Goal: Navigation & Orientation: Find specific page/section

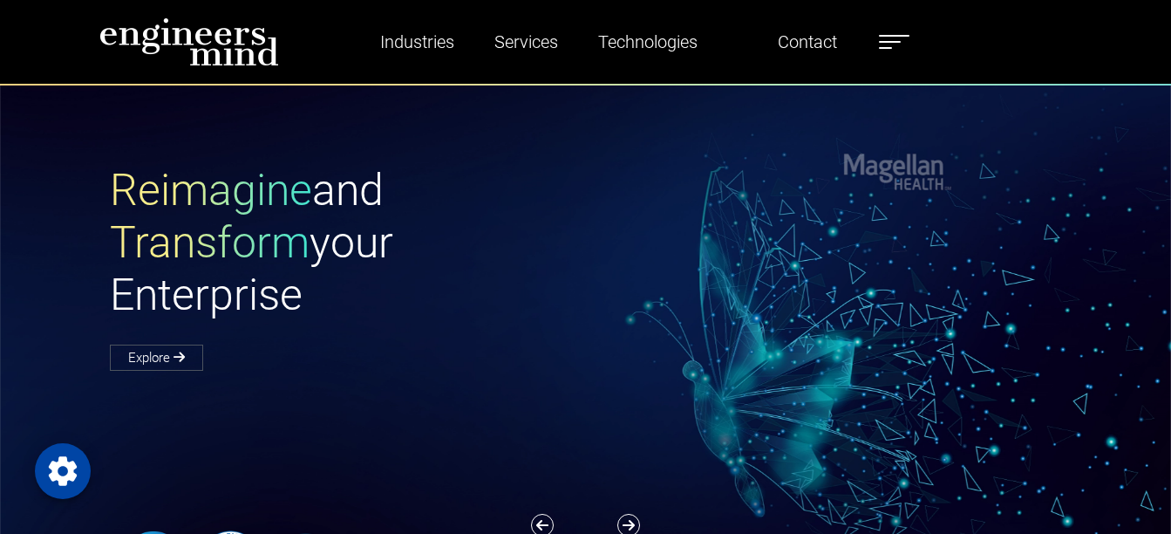
click at [3, 40] on nav "Industries Financial Services Healthcare Manufacturing Services Digital Transfo…" at bounding box center [585, 42] width 1171 height 85
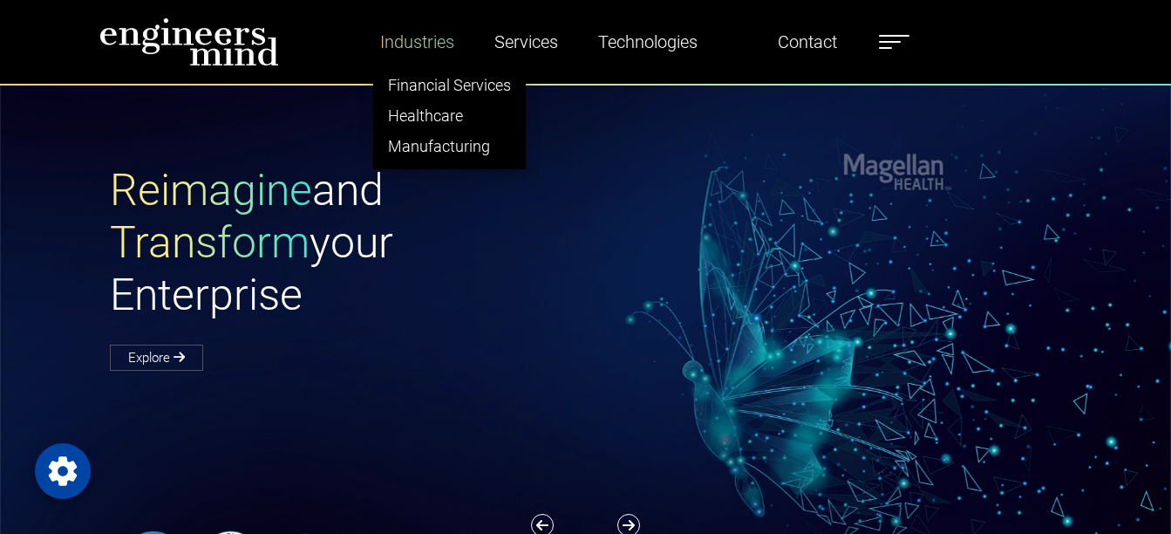
click at [448, 41] on link "Industries" at bounding box center [417, 42] width 88 height 40
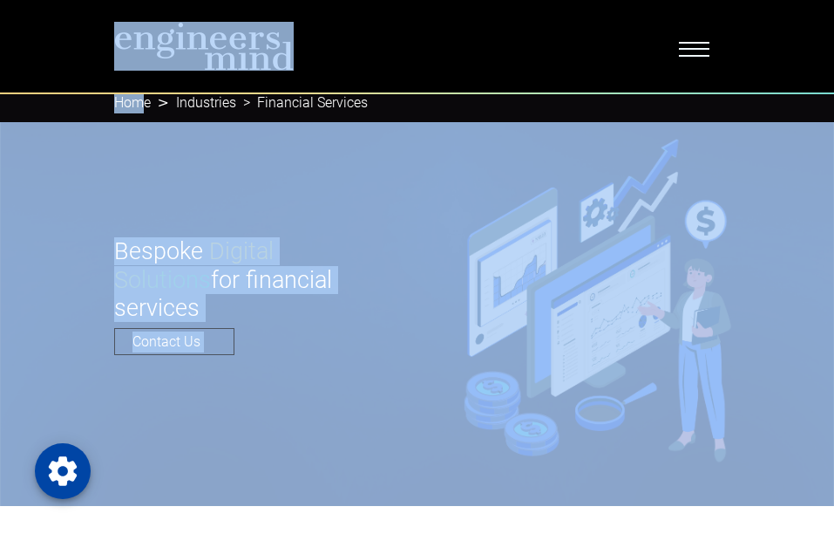
click at [138, 99] on link "Home" at bounding box center [132, 102] width 37 height 17
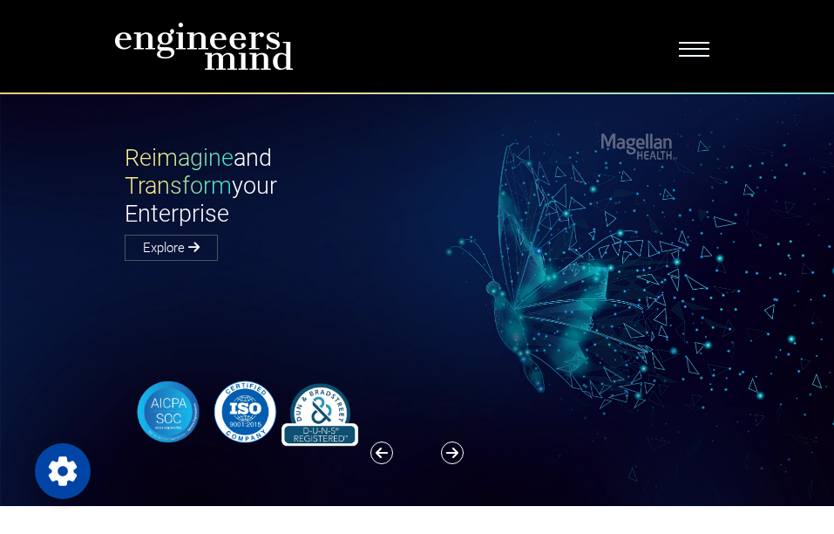
click at [392, 159] on h1 "Reimagine and Transform your Enterprise" at bounding box center [271, 186] width 293 height 85
click at [15, 241] on div "Reimagine and Transform your Enterprise Explore" at bounding box center [427, 295] width 855 height 422
